Goal: Information Seeking & Learning: Check status

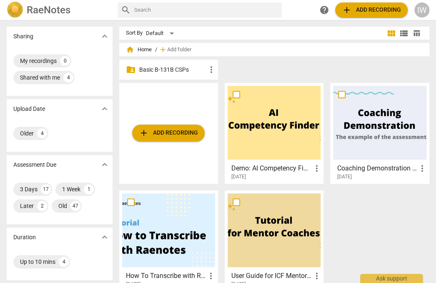
click at [184, 68] on p "Basic B-131B CSPs" at bounding box center [172, 69] width 67 height 9
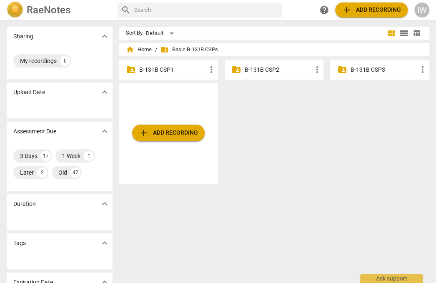
click at [345, 70] on div "folder_shared B-131B CSP3 more_vert" at bounding box center [379, 70] width 99 height 20
click at [359, 66] on p "B-131B CSP3" at bounding box center [383, 69] width 67 height 9
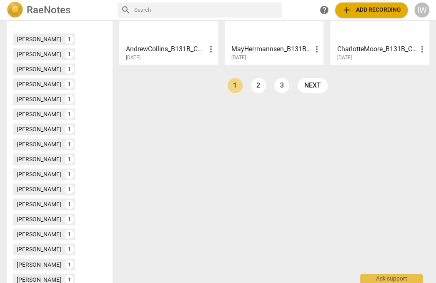
scroll to position [326, 0]
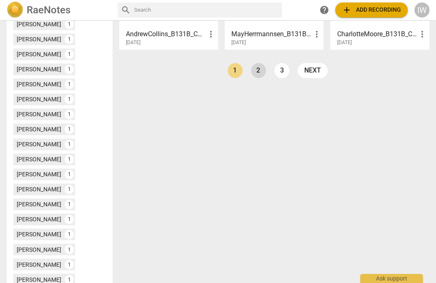
click at [258, 73] on link "2" at bounding box center [258, 70] width 15 height 15
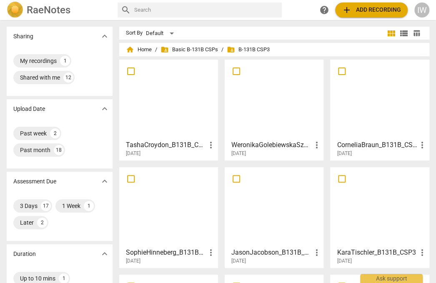
drag, startPoint x: 432, startPoint y: 108, endPoint x: 429, endPoint y: 148, distance: 40.1
click at [429, 148] on div "TashaCroydon_B131B_CSP3 more_vert [DATE] WeronikaGolebiewskaSzarek_B131B_CSP3 m…" at bounding box center [277, 221] width 317 height 323
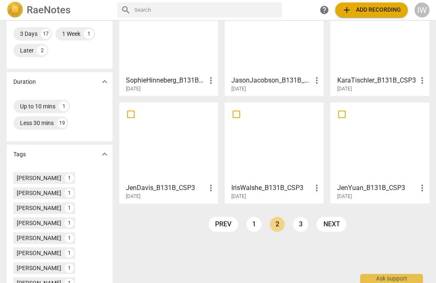
scroll to position [173, 0]
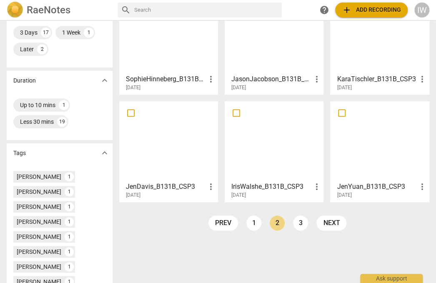
click at [279, 162] on div at bounding box center [274, 141] width 93 height 74
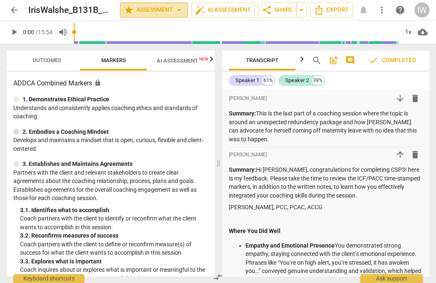
click at [178, 11] on span "arrow_drop_down" at bounding box center [179, 10] width 10 height 10
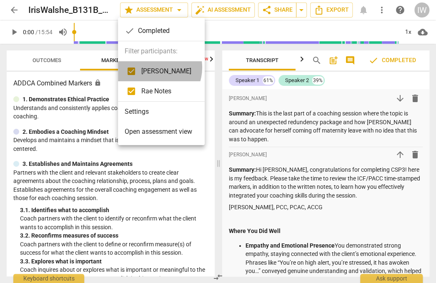
click at [153, 68] on span "[PERSON_NAME]" at bounding box center [166, 71] width 50 height 10
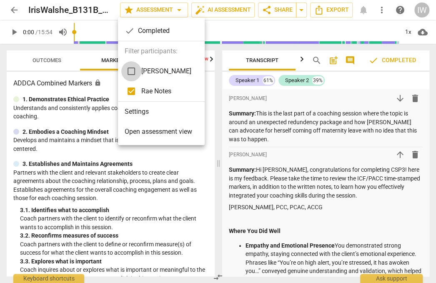
click at [132, 70] on input "checkbox" at bounding box center [131, 71] width 20 height 20
checkbox input "true"
click at [206, 152] on div at bounding box center [218, 141] width 436 height 283
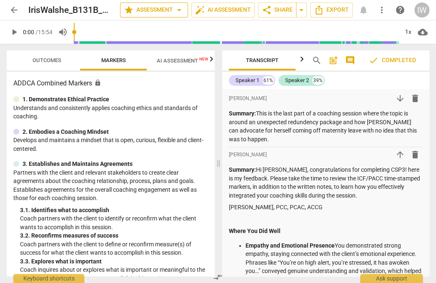
click at [178, 8] on span "arrow_drop_down" at bounding box center [179, 10] width 10 height 10
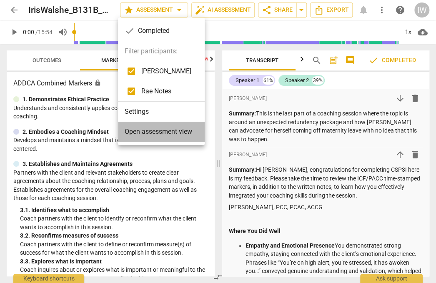
click at [168, 129] on span "Open assessment view" at bounding box center [159, 132] width 68 height 10
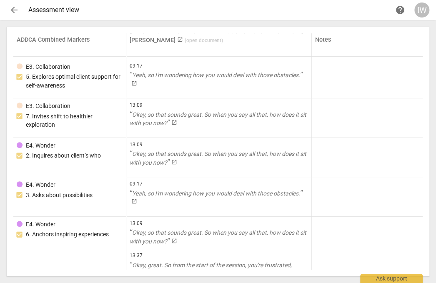
scroll to position [2331, 0]
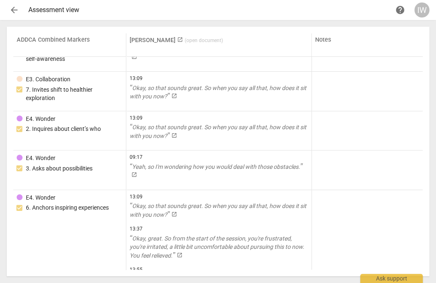
click at [422, 157] on div "ADDCA Combined Markers [PERSON_NAME] launch ( open document ) Notes 4. Trust 1.…" at bounding box center [218, 152] width 423 height 250
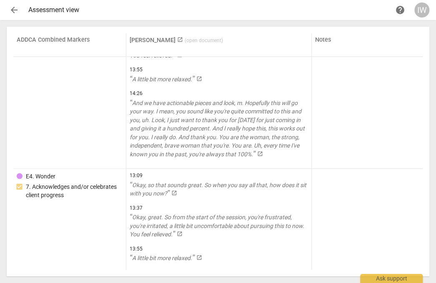
scroll to position [2538, 0]
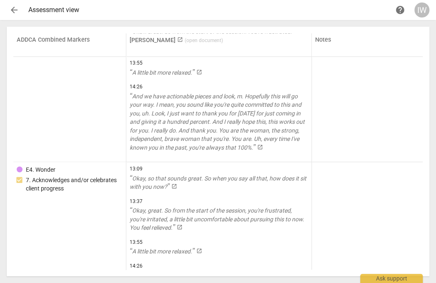
drag, startPoint x: 422, startPoint y: 167, endPoint x: 424, endPoint y: 180, distance: 13.0
click at [424, 180] on div "ADDCA Combined Markers [PERSON_NAME] launch ( open document ) Notes 4. Trust 1.…" at bounding box center [218, 152] width 423 height 250
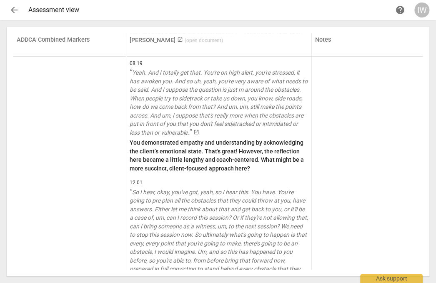
scroll to position [4502, 0]
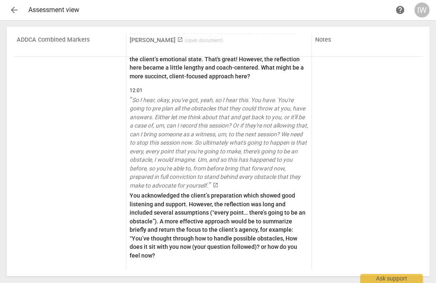
click at [13, 8] on span "arrow_back" at bounding box center [14, 10] width 10 height 10
